Goal: Task Accomplishment & Management: Complete application form

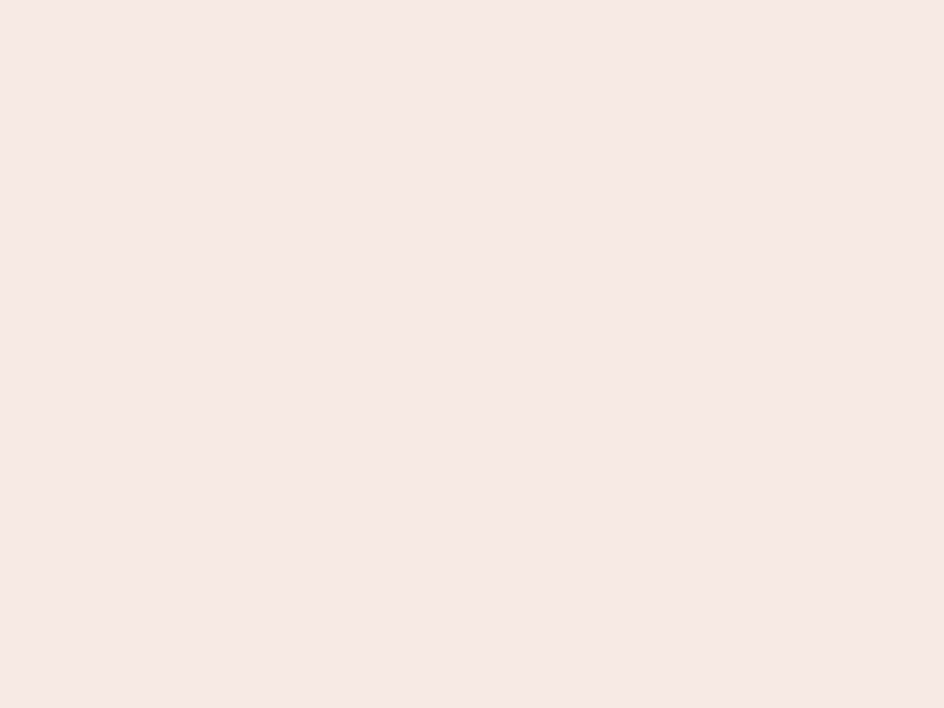
click at [472, 354] on nb-app "Almost there Thank you for registering for Newbook. Your account is under revie…" at bounding box center [472, 354] width 944 height 708
click at [472, 0] on nb-app "Almost there Thank you for registering for Newbook. Your account is under revie…" at bounding box center [472, 354] width 944 height 708
click at [504, 0] on nb-app "Almost there Thank you for registering for Newbook. Your account is under revie…" at bounding box center [472, 354] width 944 height 708
click at [472, 354] on nb-app "Almost there Thank you for registering for Newbook. Your account is under revie…" at bounding box center [472, 354] width 944 height 708
click at [472, 0] on nb-app "Almost there Thank you for registering for Newbook. Your account is under revie…" at bounding box center [472, 354] width 944 height 708
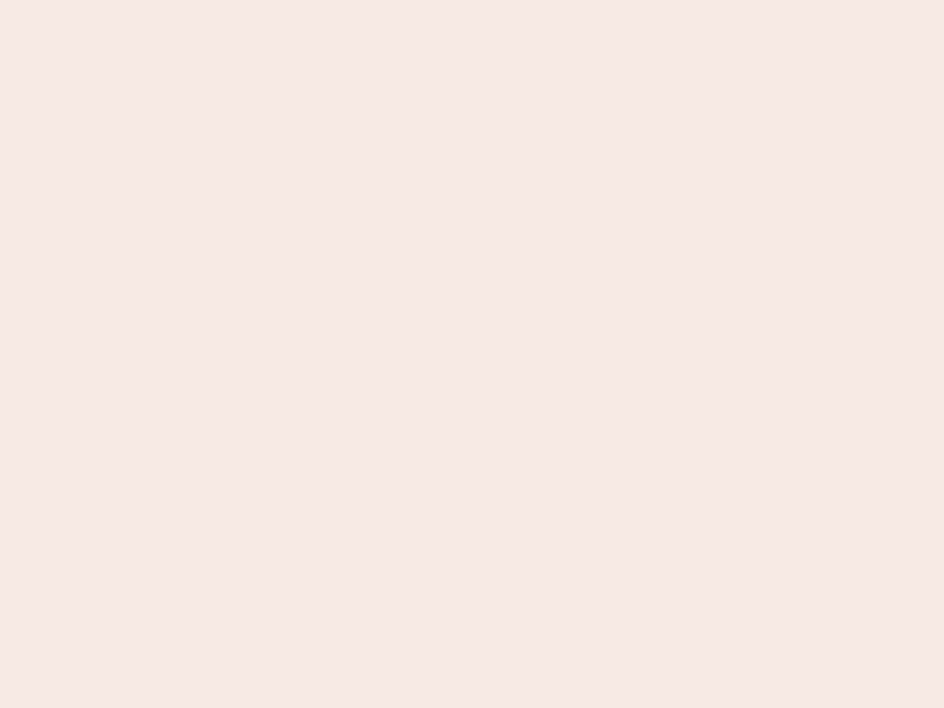
click at [330, 0] on nb-app "Almost there Thank you for registering for Newbook. Your account is under revie…" at bounding box center [472, 354] width 944 height 708
click at [472, 354] on nb-app "Almost there Thank you for registering for Newbook. Your account is under revie…" at bounding box center [472, 354] width 944 height 708
click at [472, 0] on nb-app "Almost there Thank you for registering for Newbook. Your account is under revie…" at bounding box center [472, 354] width 944 height 708
click at [330, 0] on nb-app "Almost there Thank you for registering for Newbook. Your account is under revie…" at bounding box center [472, 354] width 944 height 708
click at [472, 354] on nb-app "Almost there Thank you for registering for Newbook. Your account is under revie…" at bounding box center [472, 354] width 944 height 708
